Goal: Answer question/provide support: Share knowledge or assist other users

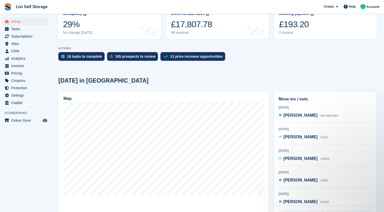
scroll to position [73, 0]
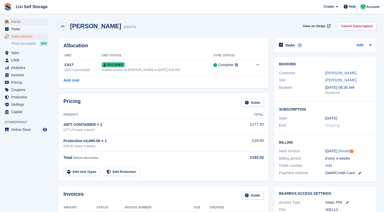
click at [13, 23] on span "Home" at bounding box center [26, 21] width 30 height 7
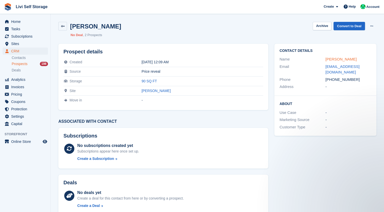
click at [340, 59] on link "Jodie Martin" at bounding box center [340, 59] width 31 height 4
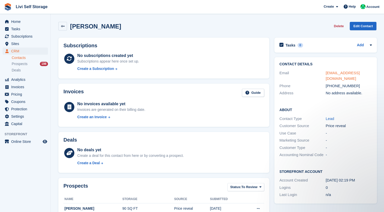
click at [348, 74] on link "jo-17@hotmail.co.uk" at bounding box center [343, 76] width 34 height 10
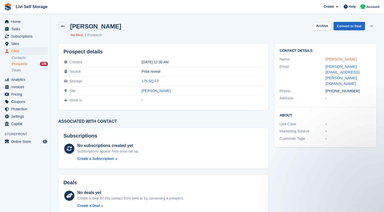
click at [341, 58] on link "Susan Elwick" at bounding box center [340, 59] width 31 height 4
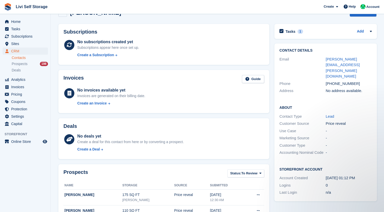
scroll to position [11, 0]
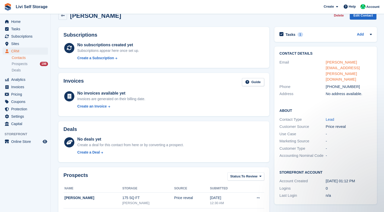
click at [335, 63] on link "susan.elwick@hotmail.co.uk" at bounding box center [343, 71] width 34 height 22
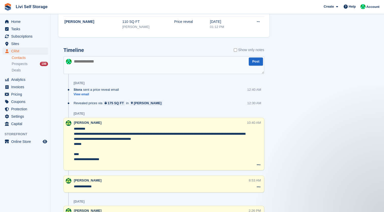
scroll to position [180, 0]
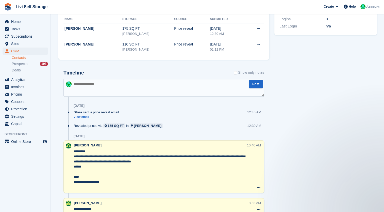
click at [102, 95] on textarea at bounding box center [163, 88] width 201 height 18
paste textarea "**********"
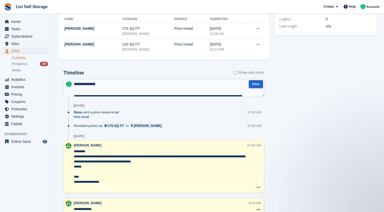
scroll to position [45, 0]
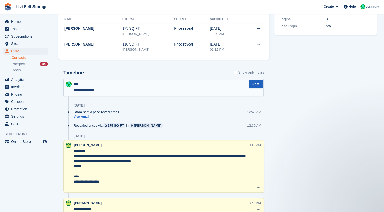
type textarea "**********"
click at [252, 86] on button "Post" at bounding box center [256, 84] width 14 height 8
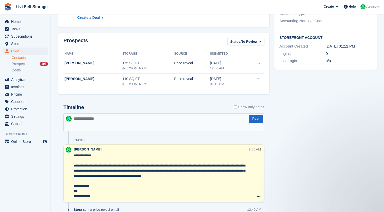
scroll to position [0, 0]
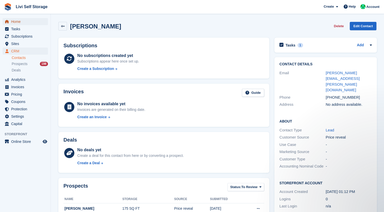
click at [17, 19] on span "Home" at bounding box center [26, 21] width 30 height 7
